Goal: Obtain resource: Obtain resource

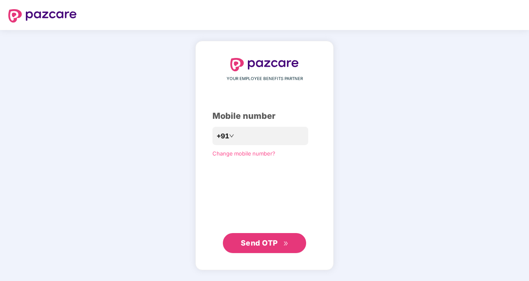
click at [248, 239] on span "Send OTP" at bounding box center [259, 242] width 37 height 9
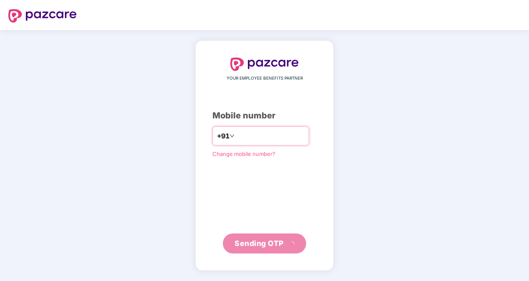
click at [236, 135] on input "**********" at bounding box center [270, 135] width 68 height 13
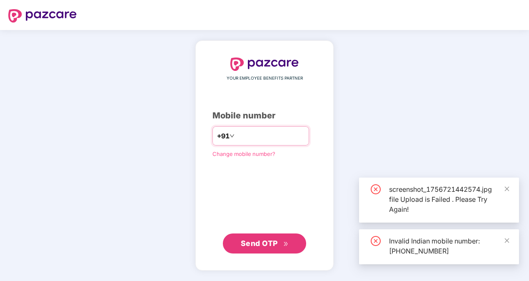
type input "**********"
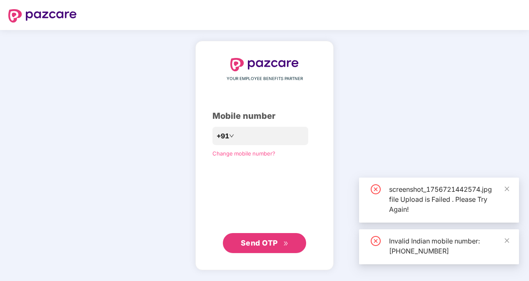
click at [290, 241] on button "Send OTP" at bounding box center [264, 243] width 83 height 20
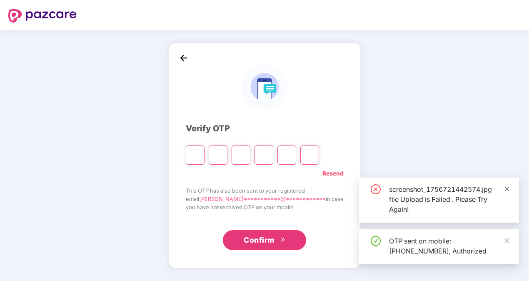
click at [506, 189] on icon "close" at bounding box center [506, 188] width 5 height 5
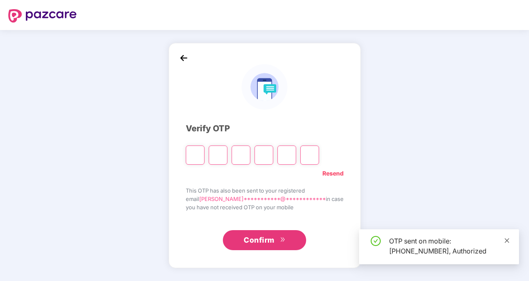
click at [507, 236] on link at bounding box center [507, 240] width 6 height 9
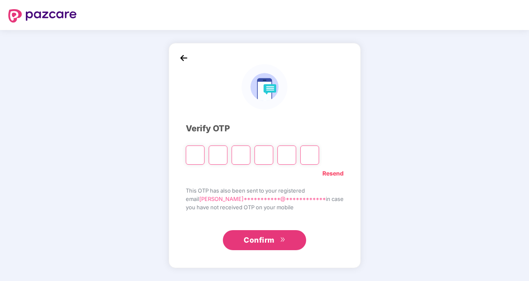
click at [204, 161] on input "Please enter verification code. Digit 1" at bounding box center [195, 154] width 19 height 19
type input "*"
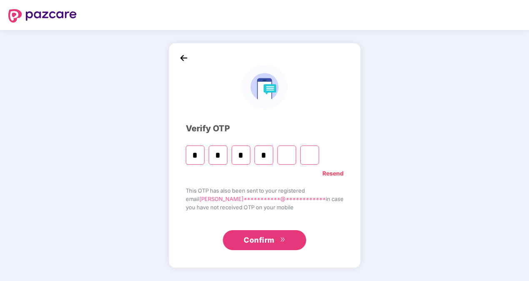
type input "*"
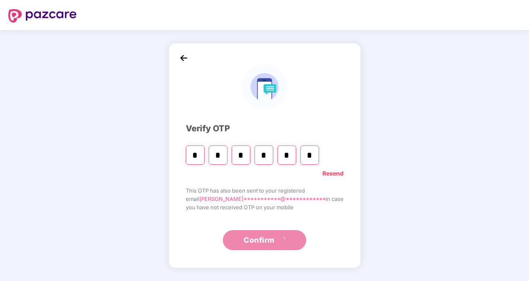
type input "*"
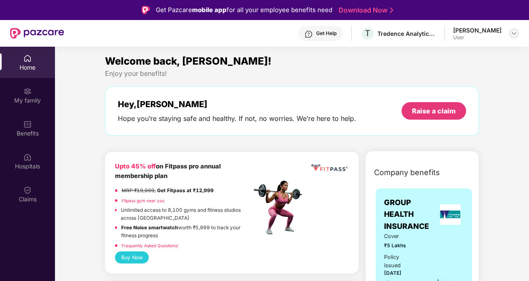
click at [517, 33] on div at bounding box center [514, 33] width 10 height 10
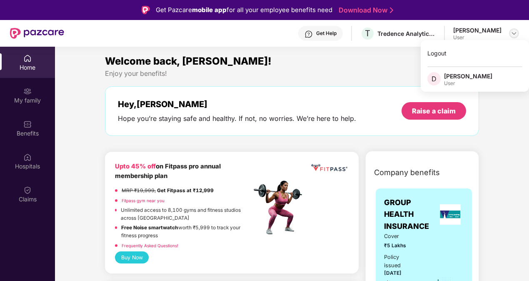
click at [514, 34] on img at bounding box center [513, 33] width 7 height 7
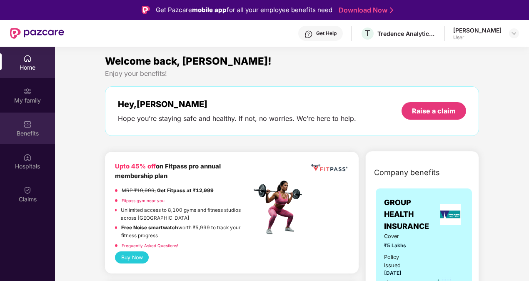
click at [35, 124] on div "Benefits" at bounding box center [27, 127] width 55 height 31
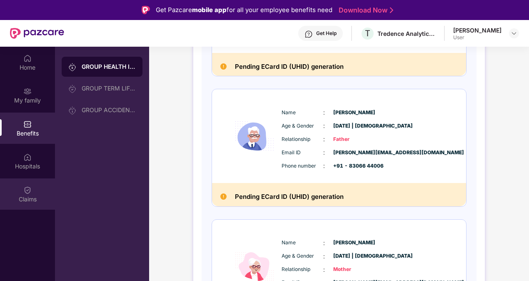
scroll to position [269, 0]
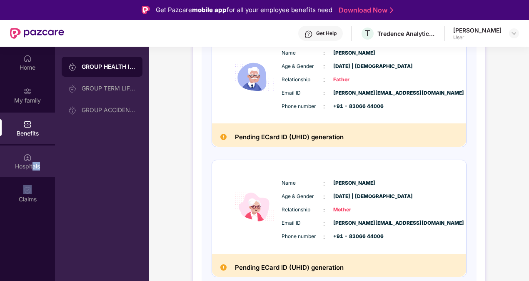
drag, startPoint x: 24, startPoint y: 176, endPoint x: 33, endPoint y: 163, distance: 16.3
click at [33, 163] on div "Home My family Benefits Hospitals Claims" at bounding box center [27, 129] width 55 height 164
click at [33, 163] on div "Hospitals" at bounding box center [27, 166] width 55 height 8
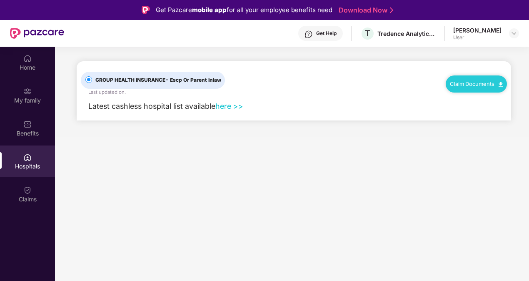
click at [28, 78] on div "Home My family Benefits Hospitals Claims" at bounding box center [27, 129] width 55 height 164
click at [32, 72] on div "Home" at bounding box center [27, 62] width 55 height 31
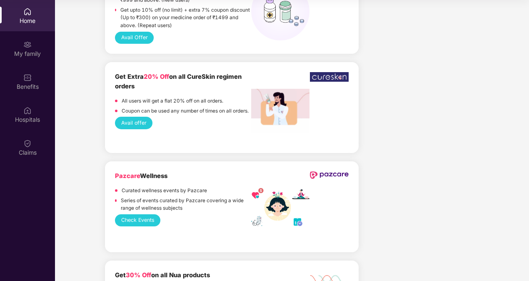
scroll to position [791, 0]
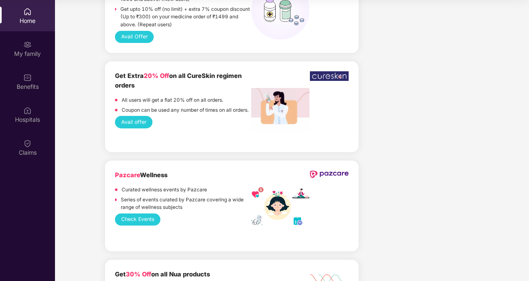
click at [131, 221] on button "Check Events" at bounding box center [137, 219] width 45 height 12
click at [22, 157] on div "Claims" at bounding box center [27, 147] width 55 height 31
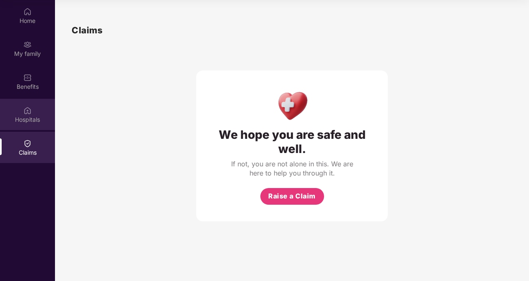
click at [20, 120] on div "Hospitals" at bounding box center [27, 119] width 55 height 8
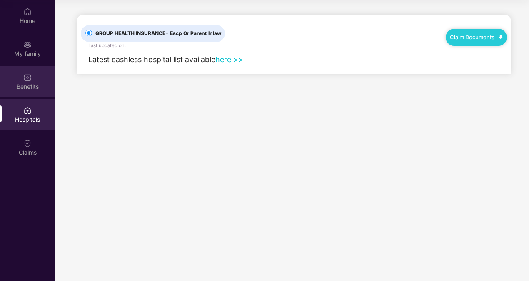
click at [23, 78] on img at bounding box center [27, 77] width 8 height 8
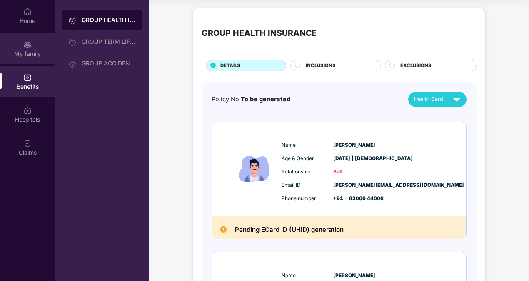
click at [24, 50] on div "My family" at bounding box center [27, 54] width 55 height 8
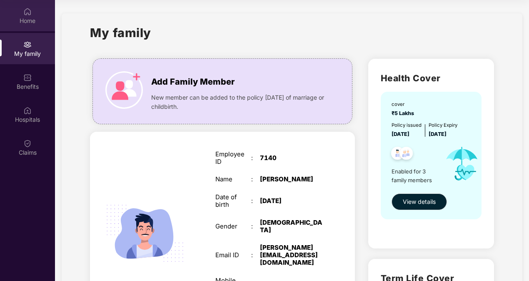
click at [30, 27] on div "Home" at bounding box center [27, 15] width 55 height 31
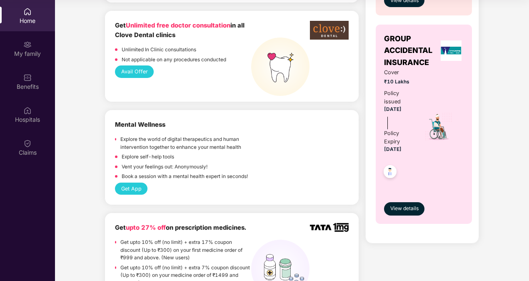
scroll to position [399, 0]
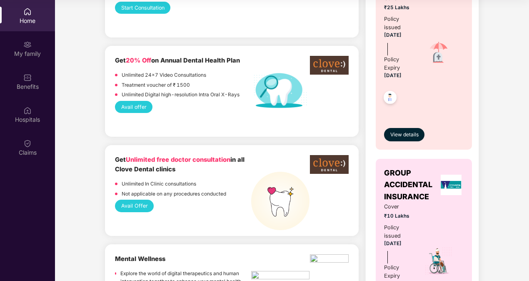
click at [130, 104] on button "Avail offer" at bounding box center [133, 107] width 37 height 12
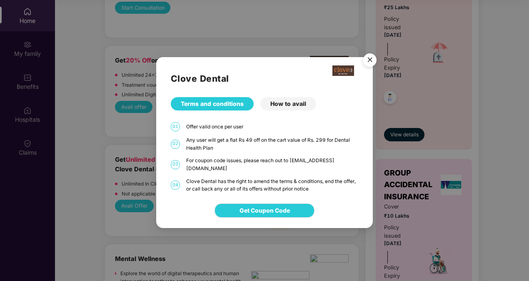
drag, startPoint x: 188, startPoint y: 129, endPoint x: 317, endPoint y: 184, distance: 140.2
click at [317, 184] on div "Clove Dental Terms and conditions How to avail 01 Offer valid once per user 02 …" at bounding box center [264, 124] width 216 height 135
click at [317, 184] on div "Clove Dental has the right to amend the terms & conditions, end the offer, or c…" at bounding box center [272, 184] width 172 height 15
click at [283, 108] on div "How to avail" at bounding box center [288, 103] width 56 height 13
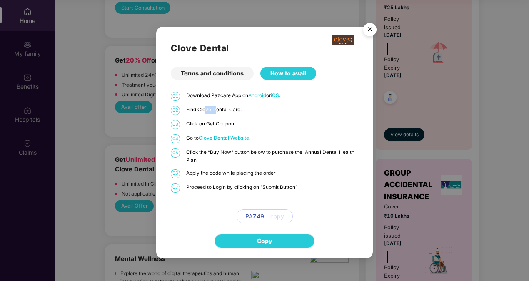
drag, startPoint x: 216, startPoint y: 107, endPoint x: 206, endPoint y: 109, distance: 10.2
click at [206, 109] on p "Find Clove Dental Card." at bounding box center [272, 110] width 172 height 8
drag, startPoint x: 206, startPoint y: 109, endPoint x: 191, endPoint y: 132, distance: 27.5
click at [191, 132] on div "01 Download Pazcare App on Android or iOS . 02 Find Clove Dental Card. 03 Click…" at bounding box center [264, 157] width 187 height 131
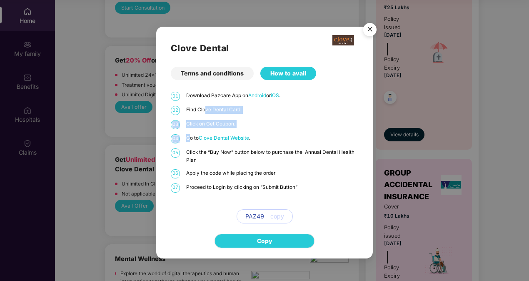
click at [191, 132] on div "01 Download Pazcare App on Android or iOS . 02 Find Clove Dental Card. 03 Click…" at bounding box center [264, 157] width 187 height 131
click at [211, 137] on span "Clove Dental Website" at bounding box center [224, 138] width 50 height 6
